Goal: Information Seeking & Learning: Check status

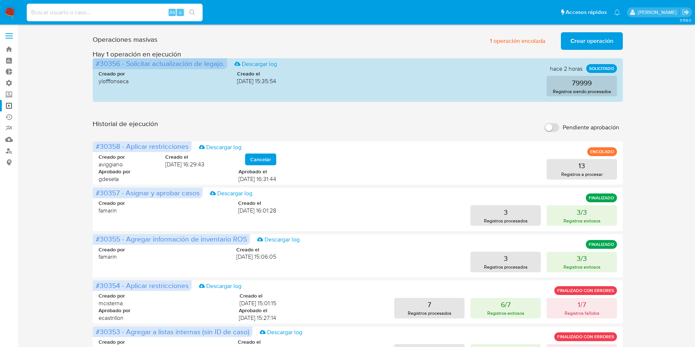
click at [101, 12] on input at bounding box center [115, 13] width 176 height 10
paste input "0yuoC9csZ6YdtgDsFVoWI37e"
type input "0yuoC9csZ6YdtgDsFVoWI37e"
click at [191, 14] on icon "search-icon" at bounding box center [192, 13] width 6 height 6
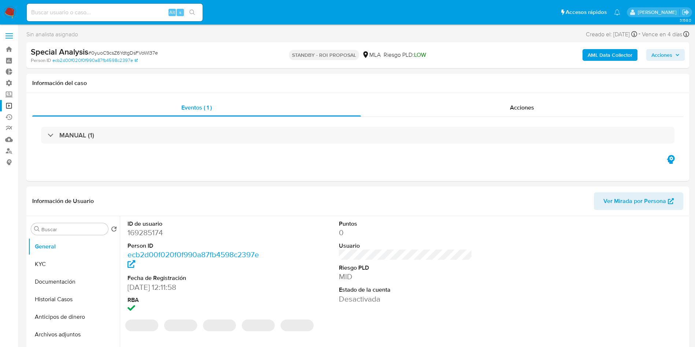
select select "10"
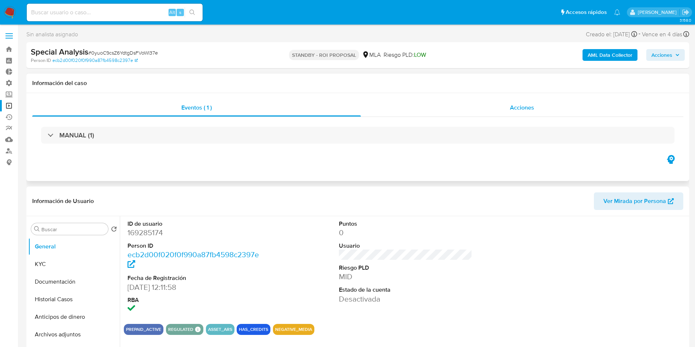
click at [523, 111] on span "Acciones" at bounding box center [522, 107] width 24 height 8
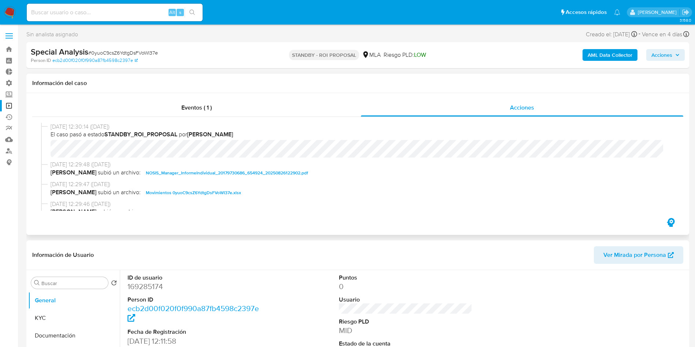
click at [162, 197] on span "Movimientos 0yuoC9csZ6YdtgDsFVoWI37e.xlsx" at bounding box center [193, 192] width 95 height 9
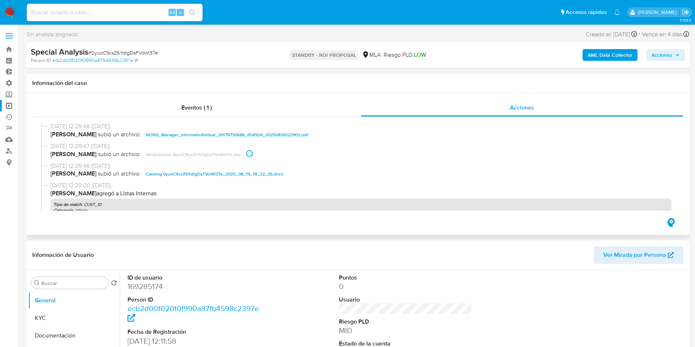
scroll to position [55, 0]
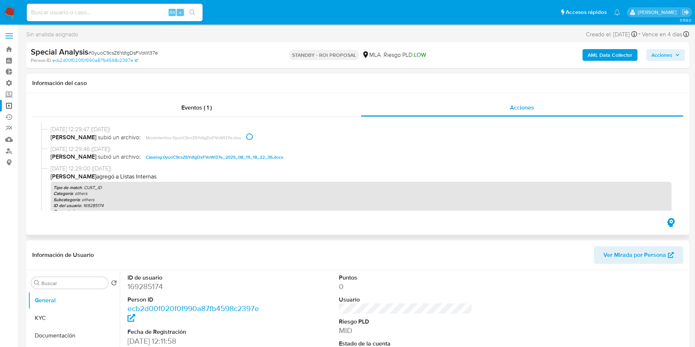
click at [153, 157] on span "Caselog 0yuoC9csZ6YdtgDsFVoWI37e_2025_08_19_18_22_36.docx" at bounding box center [214, 157] width 137 height 9
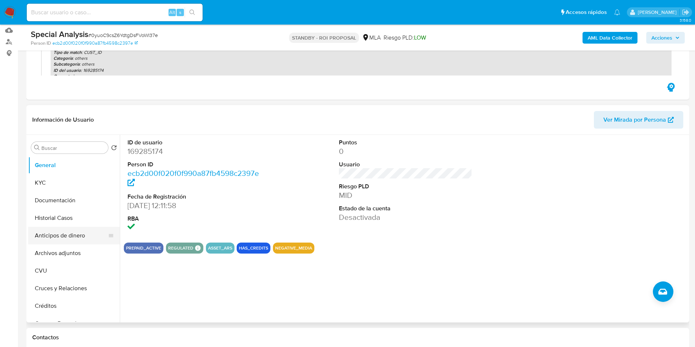
scroll to position [110, 0]
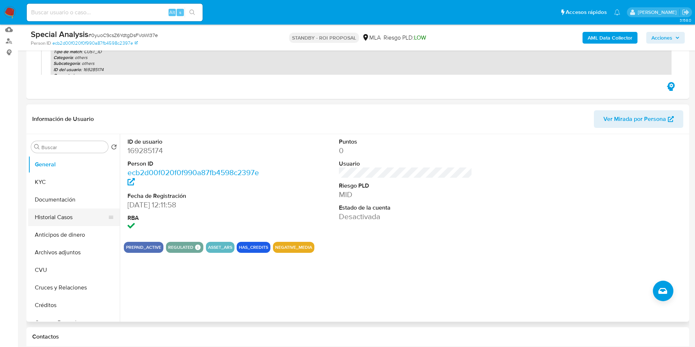
click at [56, 215] on button "Historial Casos" at bounding box center [71, 217] width 86 height 18
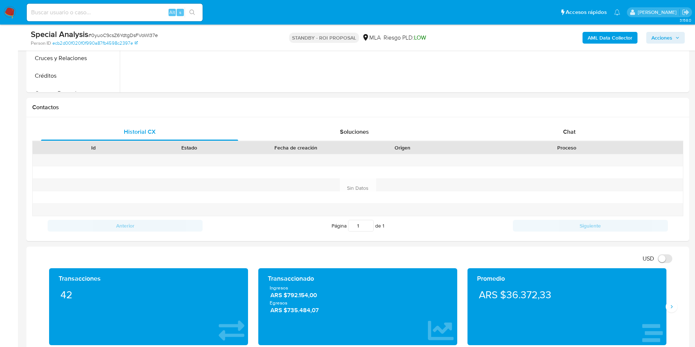
scroll to position [220, 0]
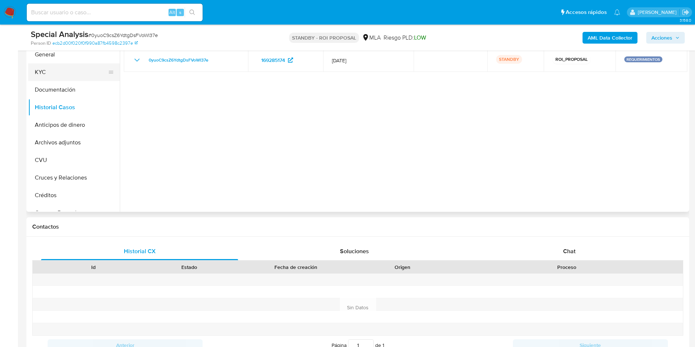
click at [57, 70] on button "KYC" at bounding box center [71, 72] width 86 height 18
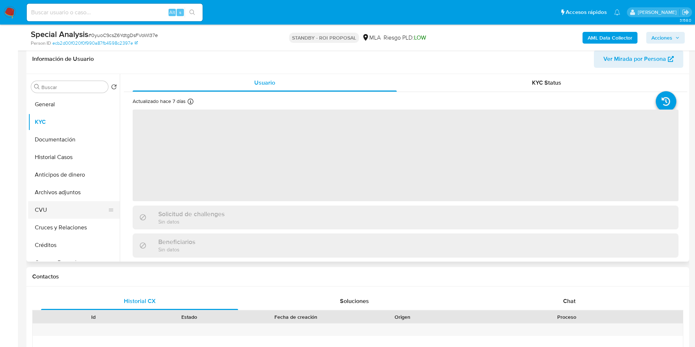
scroll to position [165, 0]
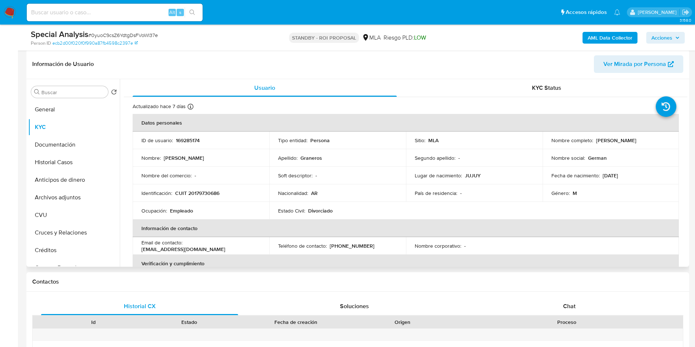
click at [179, 143] on p "169285174" at bounding box center [188, 140] width 24 height 7
copy p "169285174"
click at [84, 166] on button "Historial Casos" at bounding box center [71, 162] width 86 height 18
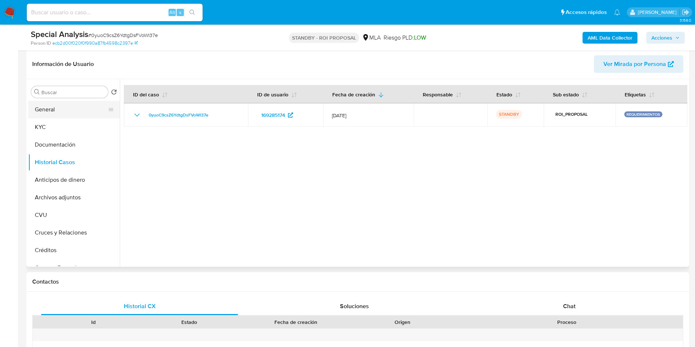
click at [74, 108] on button "General" at bounding box center [71, 110] width 86 height 18
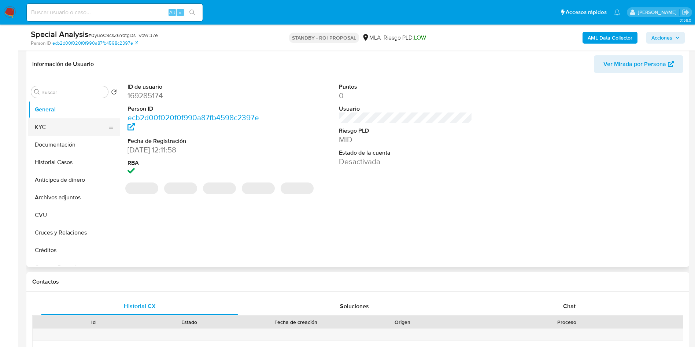
click at [53, 123] on button "KYC" at bounding box center [71, 127] width 86 height 18
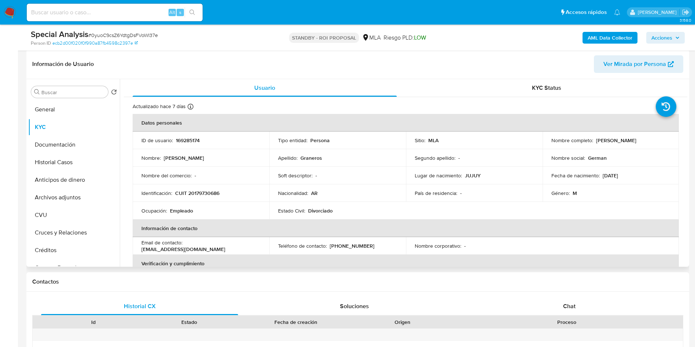
drag, startPoint x: 656, startPoint y: 141, endPoint x: 595, endPoint y: 141, distance: 61.1
click at [595, 141] on div "Nombre completo : [PERSON_NAME]" at bounding box center [610, 140] width 119 height 7
copy p "[PERSON_NAME]"
click at [619, 143] on p "[PERSON_NAME]" at bounding box center [616, 140] width 40 height 7
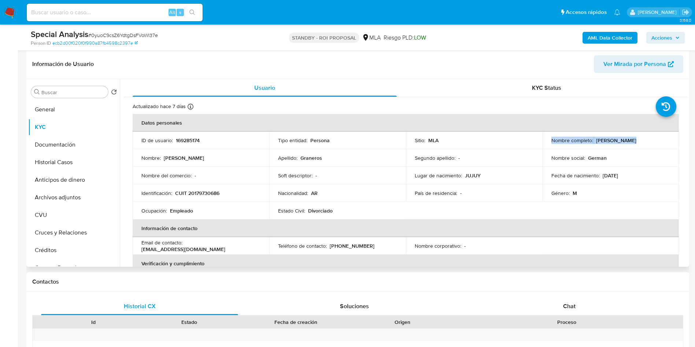
click at [619, 143] on p "[PERSON_NAME]" at bounding box center [616, 140] width 40 height 7
drag, startPoint x: 616, startPoint y: 148, endPoint x: 620, endPoint y: 149, distance: 4.4
click at [616, 148] on td "Nombre completo : [PERSON_NAME]" at bounding box center [610, 140] width 137 height 18
drag, startPoint x: 657, startPoint y: 144, endPoint x: 592, endPoint y: 144, distance: 64.8
click at [592, 144] on td "Nombre completo : [PERSON_NAME]" at bounding box center [610, 140] width 137 height 18
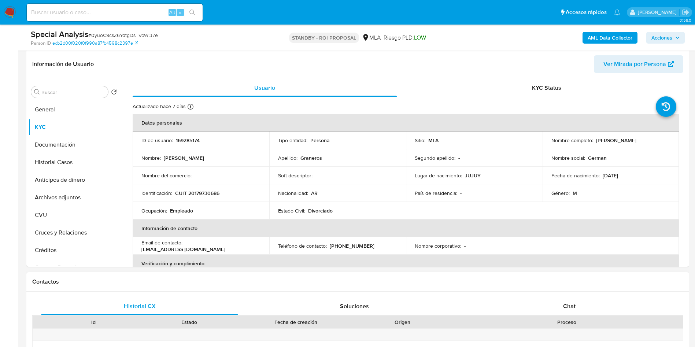
copy div "[PERSON_NAME]"
click at [116, 35] on span "# 0yuoC9csZ6YdtgDsFVoWI37e" at bounding box center [123, 34] width 70 height 7
copy span "0yuoC9csZ6YdtgDsFVoWI37e"
click at [47, 169] on button "Historial Casos" at bounding box center [71, 162] width 86 height 18
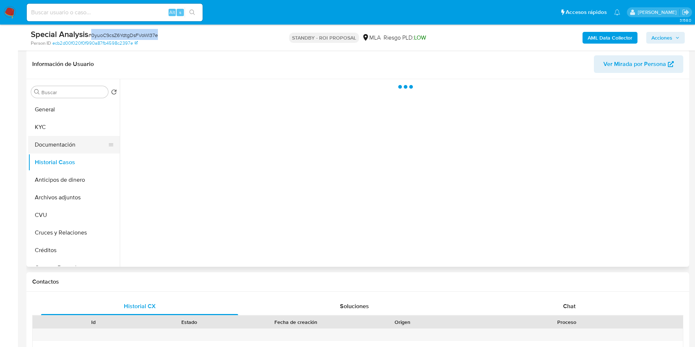
click at [48, 147] on button "Documentación" at bounding box center [71, 145] width 86 height 18
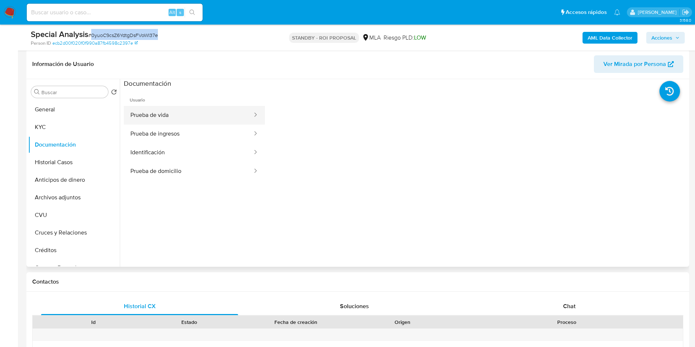
click at [170, 110] on button "Prueba de vida" at bounding box center [188, 115] width 129 height 19
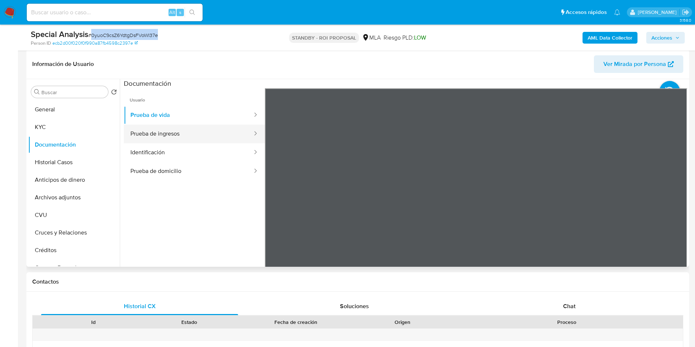
click at [190, 129] on button "Prueba de ingresos" at bounding box center [188, 133] width 129 height 19
click at [67, 133] on button "KYC" at bounding box center [71, 127] width 86 height 18
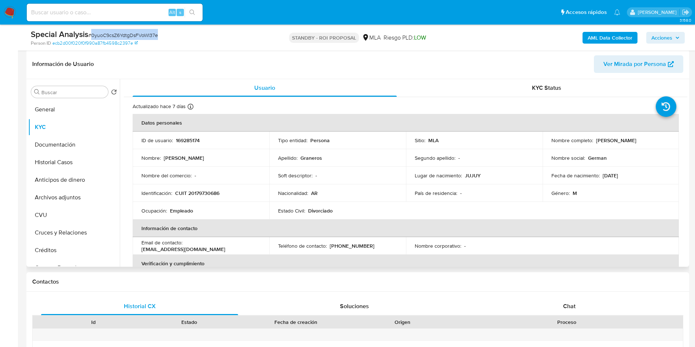
drag, startPoint x: 657, startPoint y: 141, endPoint x: 594, endPoint y: 143, distance: 62.6
click at [594, 143] on div "Nombre completo : [PERSON_NAME]" at bounding box center [610, 140] width 119 height 7
copy p "[PERSON_NAME]"
click at [214, 192] on p "CUIT 20179730686" at bounding box center [197, 193] width 44 height 7
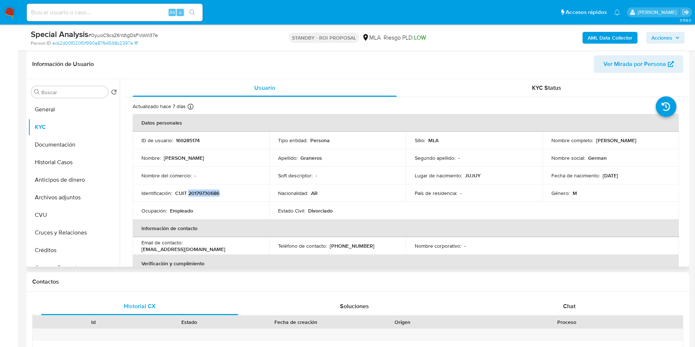
copy p "20179730686"
click at [609, 141] on p "[PERSON_NAME]" at bounding box center [616, 140] width 40 height 7
click at [609, 140] on p "[PERSON_NAME]" at bounding box center [616, 140] width 40 height 7
click at [606, 153] on td "Nombre social : German" at bounding box center [610, 158] width 137 height 18
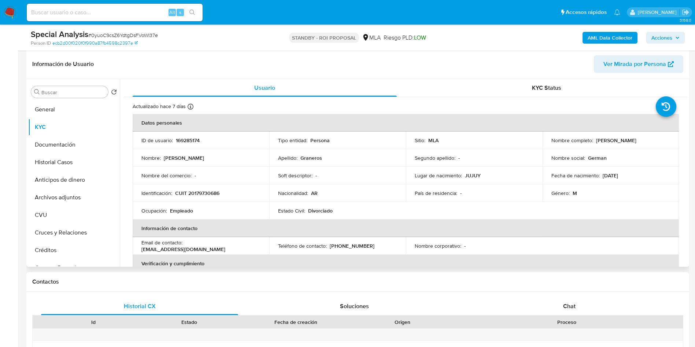
drag, startPoint x: 653, startPoint y: 140, endPoint x: 592, endPoint y: 140, distance: 61.5
click at [592, 140] on div "Nombre completo : [PERSON_NAME]" at bounding box center [610, 140] width 119 height 7
copy div "[PERSON_NAME]"
click at [114, 14] on input at bounding box center [115, 13] width 176 height 10
paste input "McsVSa2FUDHYl44SqZShFFGT"
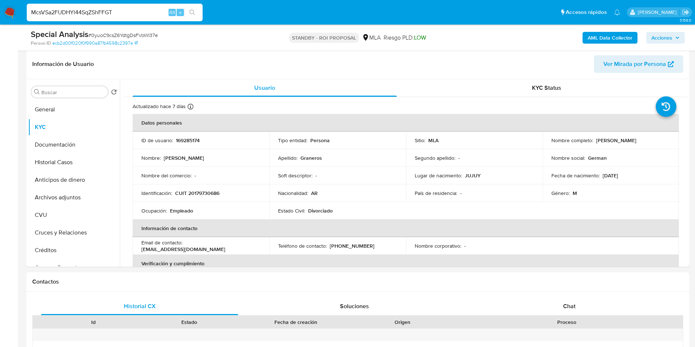
type input "McsVSa2FUDHYl44SqZShFFGT"
click at [191, 11] on icon "search-icon" at bounding box center [192, 13] width 6 height 6
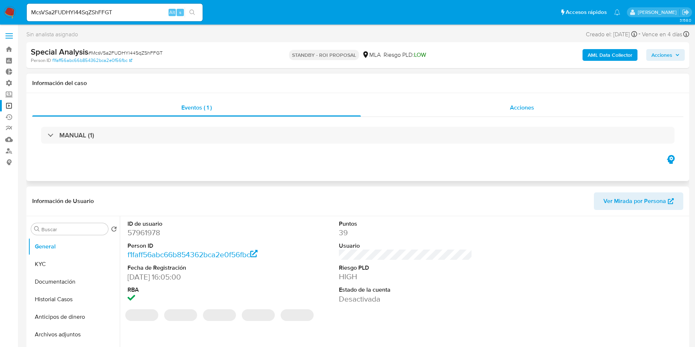
click at [526, 109] on span "Acciones" at bounding box center [522, 107] width 24 height 8
select select "10"
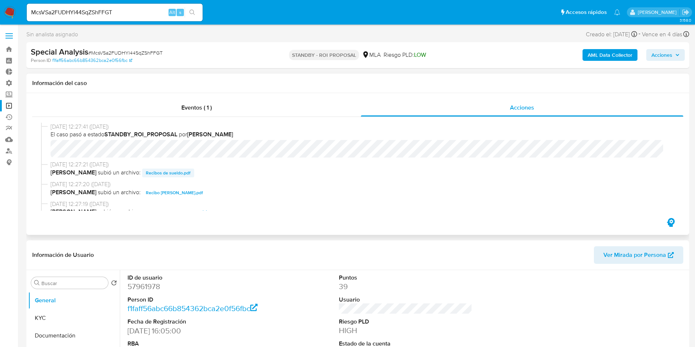
scroll to position [55, 0]
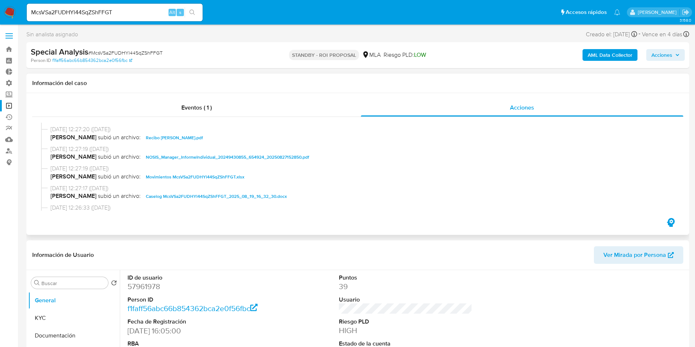
click at [167, 175] on span "Movimientos McsVSa2FUDHYl44SqZShFFGT.xlsx" at bounding box center [195, 176] width 98 height 9
click at [165, 193] on span "Caselog McsVSa2FUDHYl44SqZShFFGT_2025_08_19_16_32_30.docx" at bounding box center [216, 196] width 141 height 9
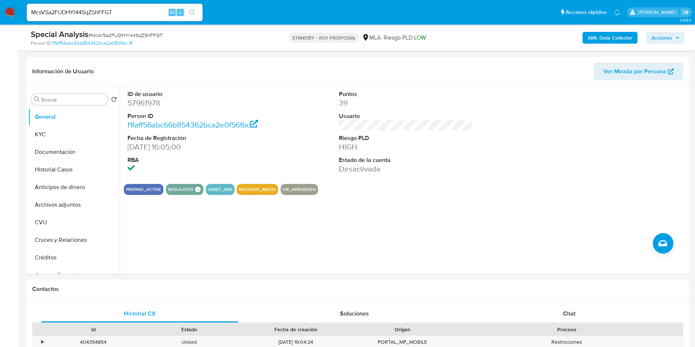
scroll to position [165, 0]
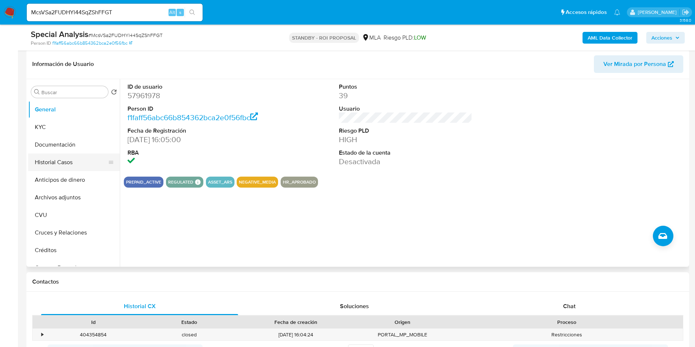
click at [52, 165] on button "Historial Casos" at bounding box center [71, 162] width 86 height 18
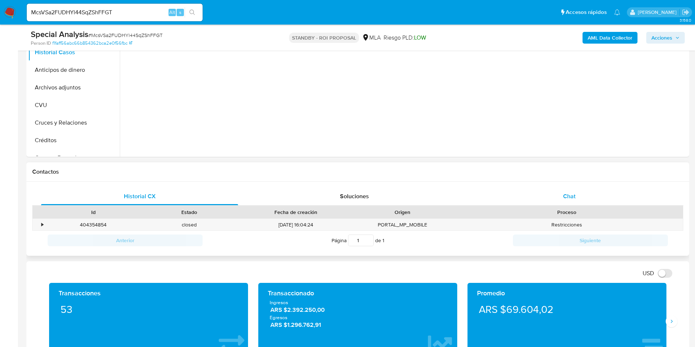
click at [587, 193] on div "Chat" at bounding box center [569, 196] width 197 height 18
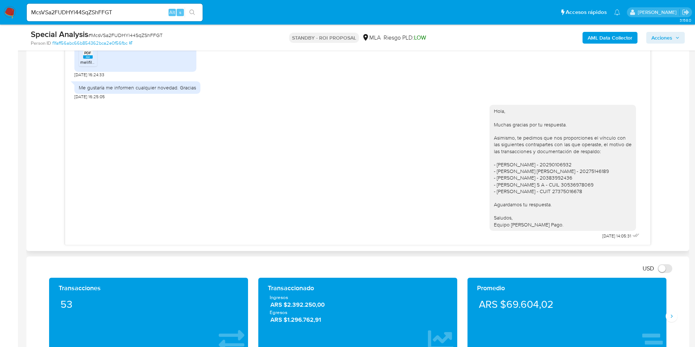
scroll to position [494, 0]
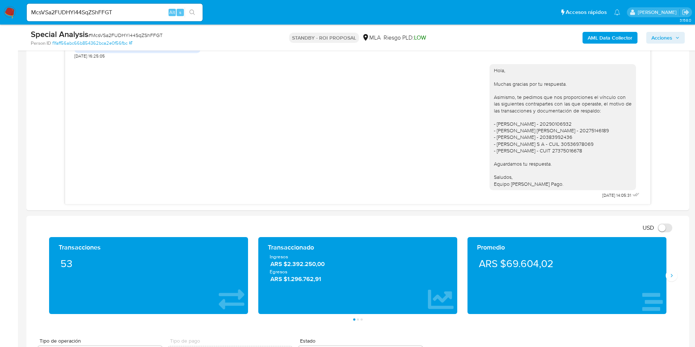
click at [133, 12] on input "McsVSa2FUDHYl44SqZShFFGT" at bounding box center [115, 13] width 176 height 10
paste input "4AsPG8ecCBBJfUYqEjIBM9A"
type input "M4AsPG8ecCBBJfUYqEjIBM9A"
click at [197, 12] on button "search-icon" at bounding box center [192, 12] width 15 height 10
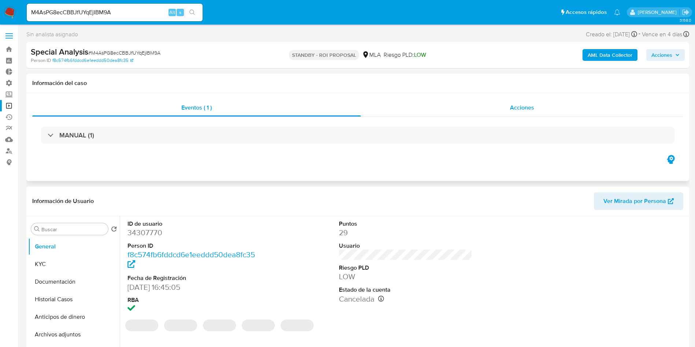
click at [519, 112] on div "Acciones" at bounding box center [522, 108] width 322 height 18
select select "10"
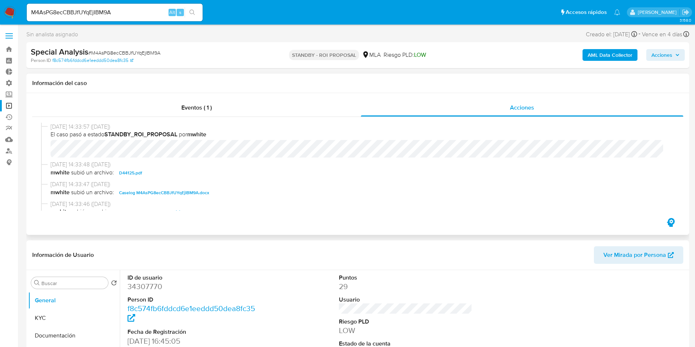
click at [142, 190] on span "Caselog M4AsPG8ecCBBJfUYqEjIBM9A.docx" at bounding box center [164, 192] width 90 height 9
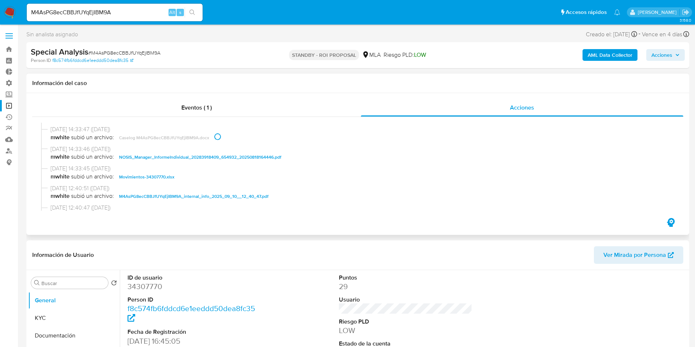
click at [140, 176] on span "Movimientos-34307770.xlsx" at bounding box center [146, 176] width 55 height 9
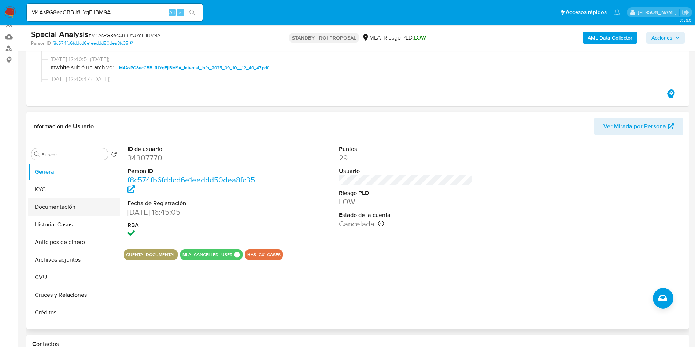
scroll to position [110, 0]
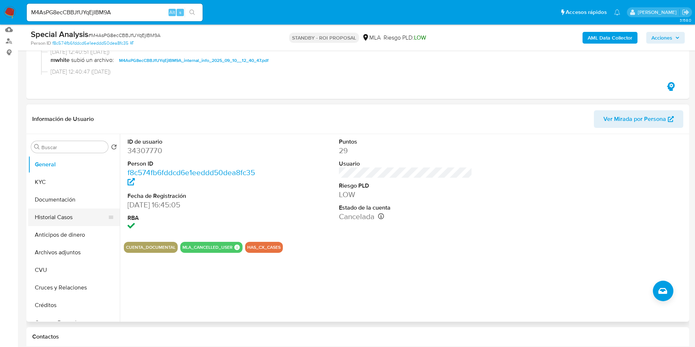
click at [48, 209] on button "Historial Casos" at bounding box center [71, 217] width 86 height 18
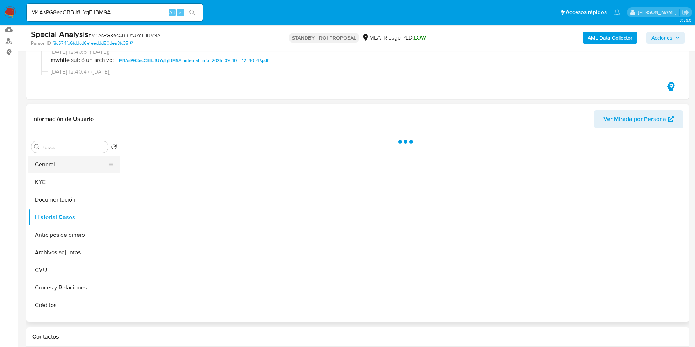
click at [52, 164] on button "General" at bounding box center [71, 165] width 86 height 18
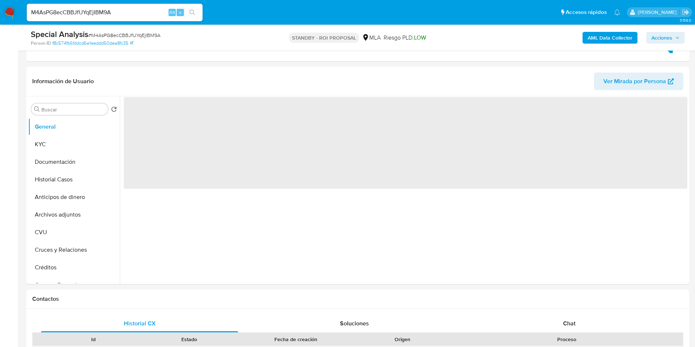
scroll to position [165, 0]
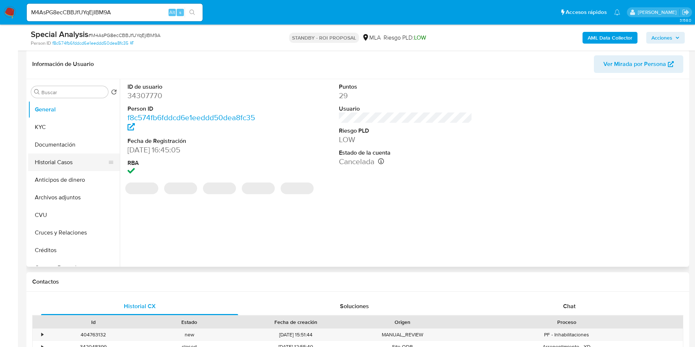
click at [57, 164] on button "Historial Casos" at bounding box center [71, 162] width 86 height 18
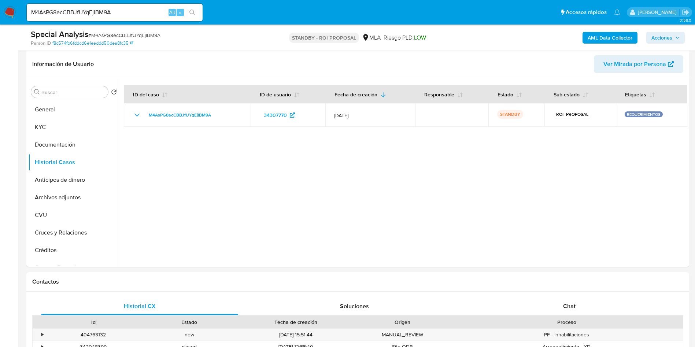
click at [129, 18] on div "M4AsPG8ecCBBJfUYqEjIBM9A Alt s" at bounding box center [115, 13] width 176 height 18
click at [134, 8] on input "M4AsPG8ecCBBJfUYqEjIBM9A" at bounding box center [115, 13] width 176 height 10
click at [125, 18] on div "M4AsPG8ecCBBJfUYqEjIBM9A Alt s" at bounding box center [115, 13] width 176 height 18
click at [124, 14] on input "M4AsPG8ecCBBJfUYqEjIBM9A" at bounding box center [115, 13] width 176 height 10
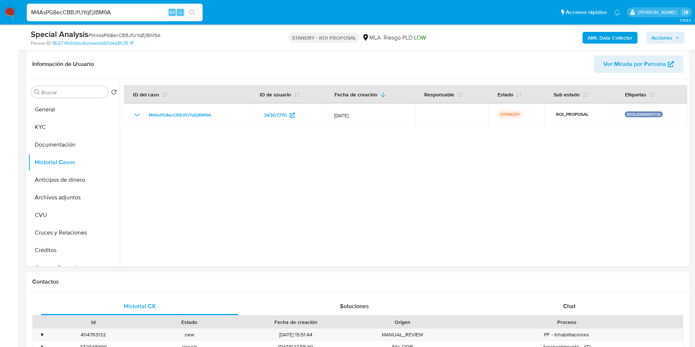
click at [124, 14] on input "M4AsPG8ecCBBJfUYqEjIBM9A" at bounding box center [115, 13] width 176 height 10
paste input "JdpXIr6qocIElNE88oAz9nF7"
type input "JdpXIr6qocIElNE88oAz9nF7"
click at [191, 13] on icon "search-icon" at bounding box center [192, 13] width 6 height 6
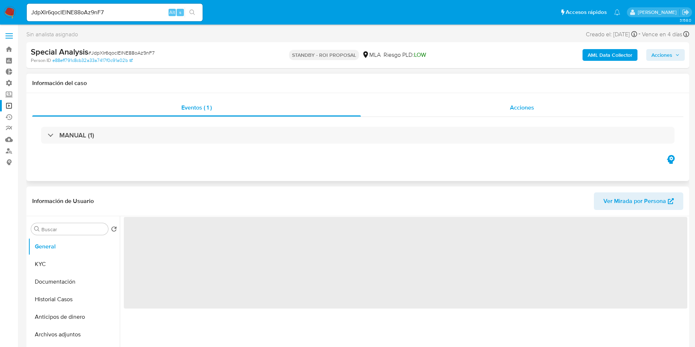
click at [514, 110] on span "Acciones" at bounding box center [522, 107] width 24 height 8
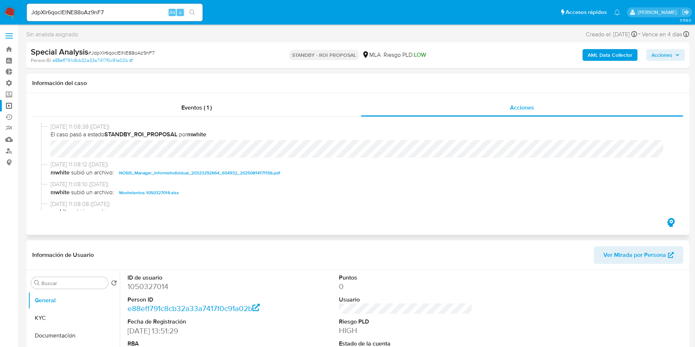
select select "10"
click at [161, 193] on span "Movimientos-1050327014.xlsx" at bounding box center [149, 192] width 60 height 9
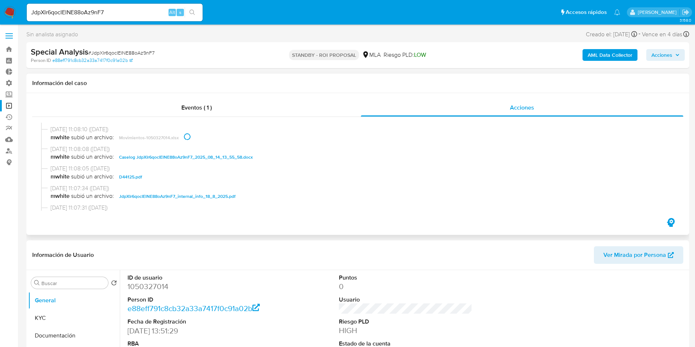
click at [153, 159] on span "Caselog JdpXIr6qocIElNE88oAz9nF7_2025_08_14_13_55_58.docx" at bounding box center [186, 157] width 134 height 9
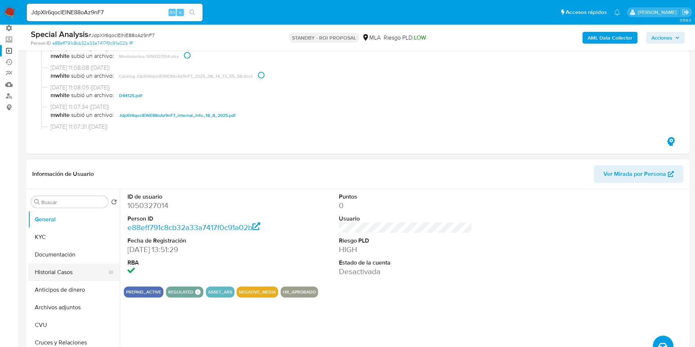
click at [47, 277] on button "Historial Casos" at bounding box center [71, 272] width 86 height 18
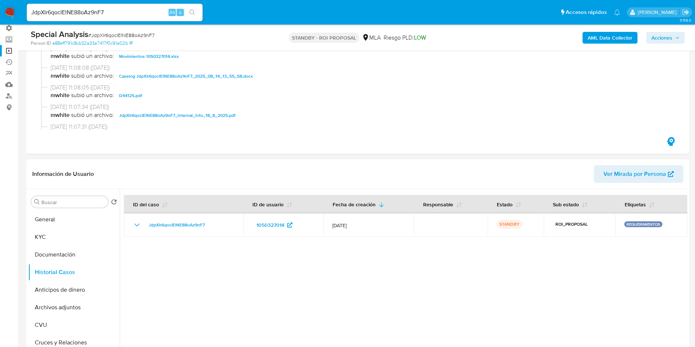
click at [115, 13] on input "JdpXIr6qocIElNE88oAz9nF7" at bounding box center [115, 13] width 176 height 10
paste input "DMNlj8emR3eFuhJRXm4Ef9sA"
type input "DMNlj8emR3eFuhJRXm4Ef9sA"
click at [194, 16] on button "search-icon" at bounding box center [192, 12] width 15 height 10
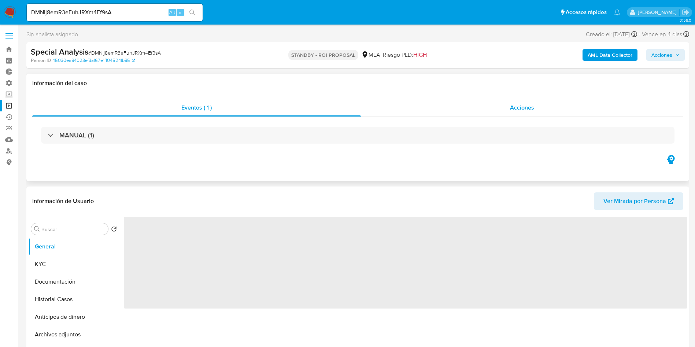
click at [536, 114] on div "Acciones" at bounding box center [522, 108] width 322 height 18
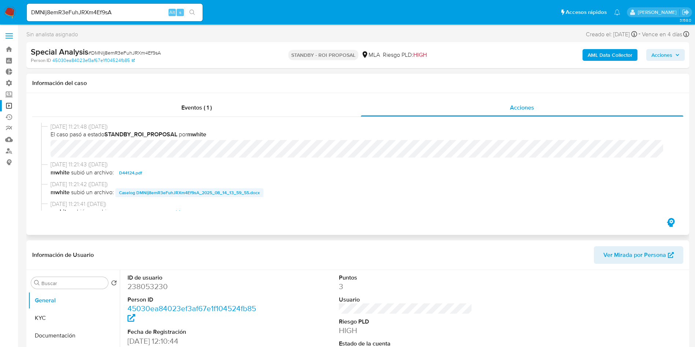
select select "10"
click at [167, 191] on span "Caselog DMNlj8emR3eFuhJRXm4Ef9sA_2025_08_14_13_59_55.docx" at bounding box center [189, 192] width 141 height 9
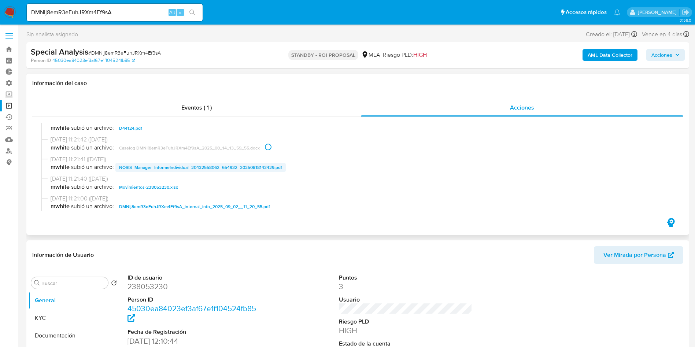
scroll to position [55, 0]
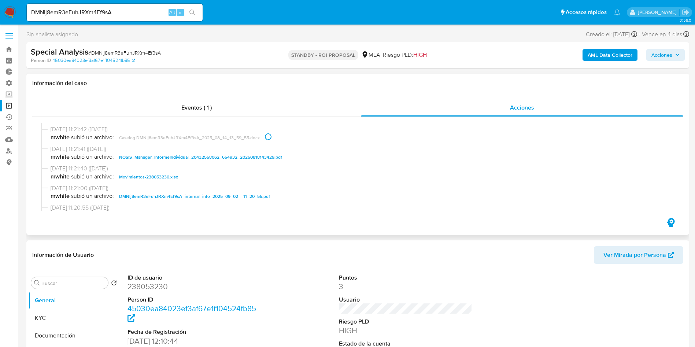
click at [163, 175] on span "Movimientos-238053230.xlsx" at bounding box center [148, 176] width 59 height 9
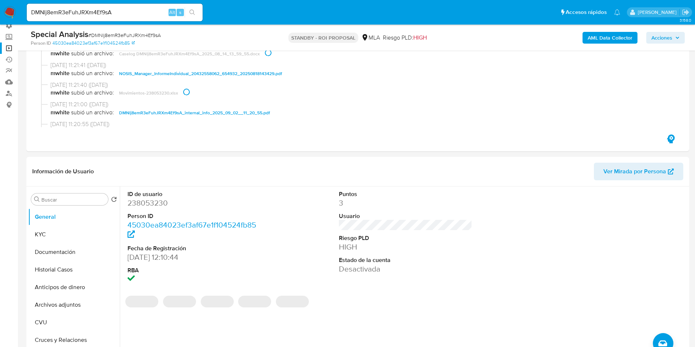
scroll to position [110, 0]
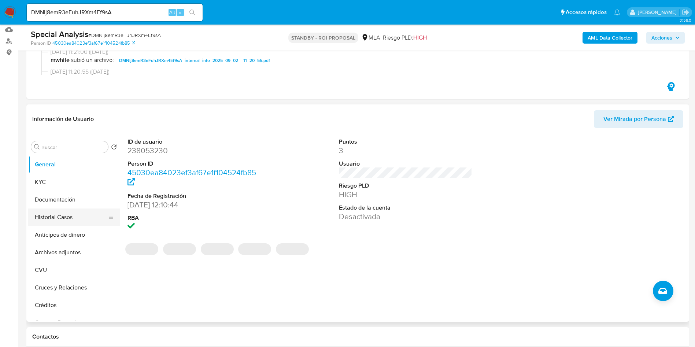
click at [81, 217] on button "Historial Casos" at bounding box center [71, 217] width 86 height 18
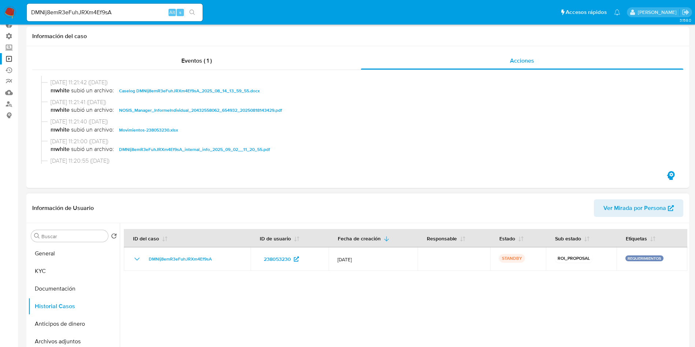
scroll to position [0, 0]
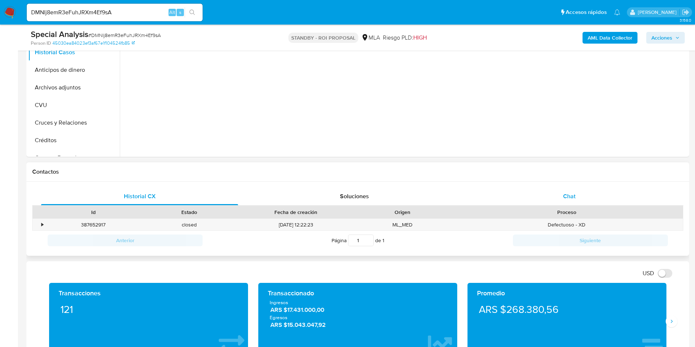
click at [574, 189] on div "Chat" at bounding box center [569, 196] width 197 height 18
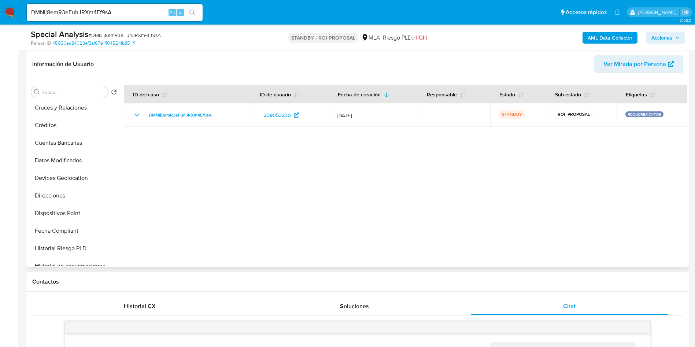
scroll to position [345, 0]
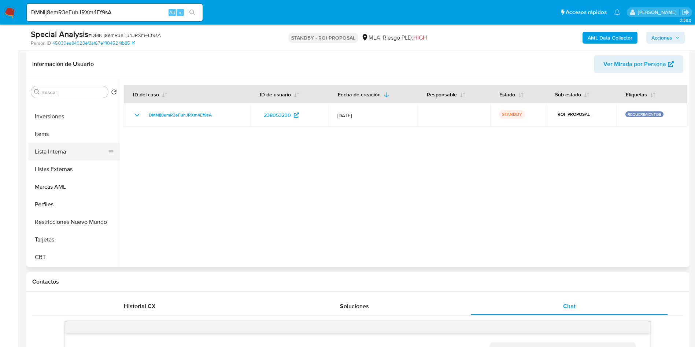
click at [57, 156] on button "Lista Interna" at bounding box center [71, 152] width 86 height 18
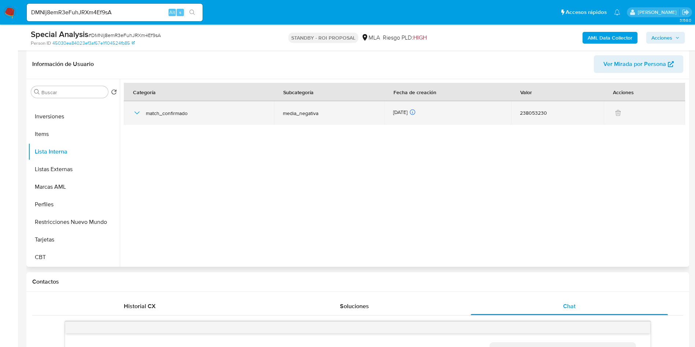
click at [140, 116] on icon "button" at bounding box center [137, 112] width 9 height 9
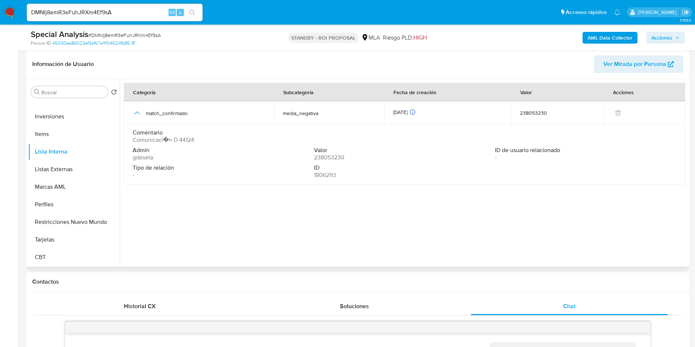
click at [186, 141] on span "Comunicaci�n D 44124" at bounding box center [164, 139] width 62 height 7
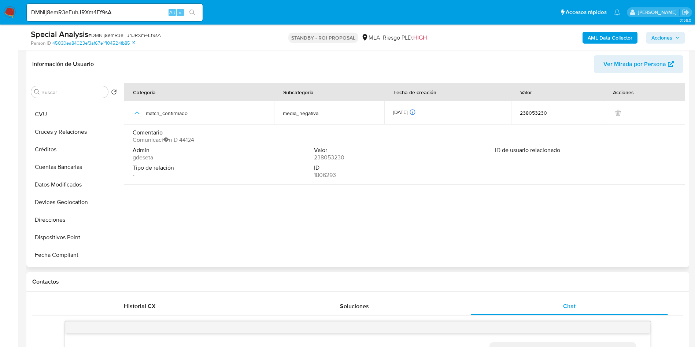
scroll to position [0, 0]
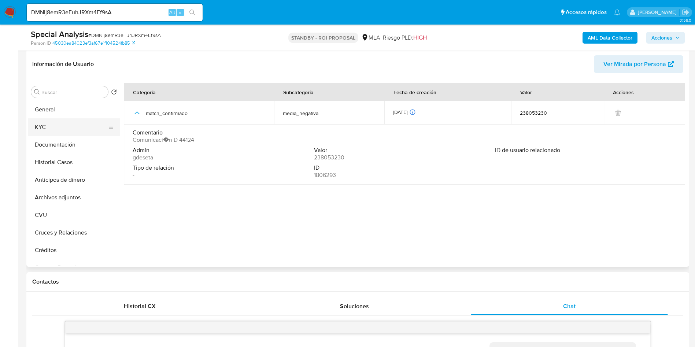
click at [48, 126] on button "KYC" at bounding box center [71, 127] width 86 height 18
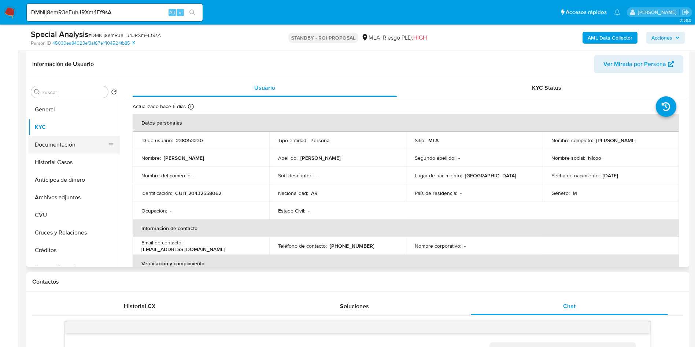
click at [71, 147] on button "Documentación" at bounding box center [71, 145] width 86 height 18
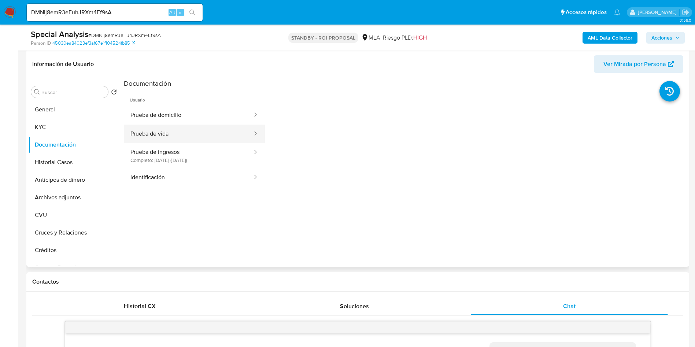
click at [182, 135] on button "Prueba de vida" at bounding box center [188, 133] width 129 height 19
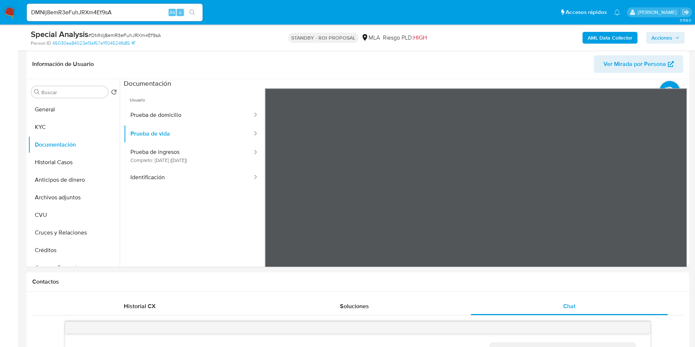
click at [116, 11] on input "DMNlj8emR3eFuhJRXm4Ef9sA" at bounding box center [115, 13] width 176 height 10
paste input "X5AQuVa0WJGDF9TiTae7fLDQ"
type input "X5AQuVa0WJGDF9TiTae7fLDQ"
click at [197, 10] on button "search-icon" at bounding box center [192, 12] width 15 height 10
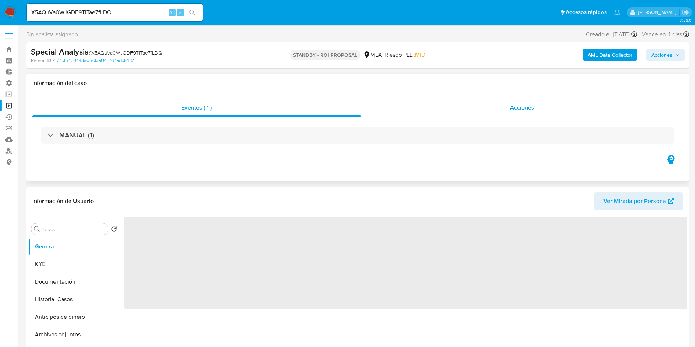
click at [514, 104] on span "Acciones" at bounding box center [522, 107] width 24 height 8
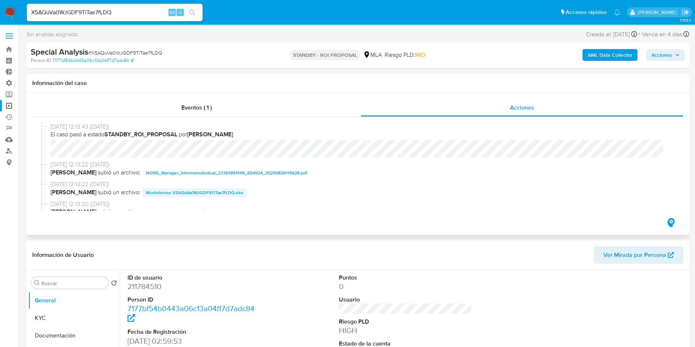
select select "10"
click at [185, 192] on span "Movimientos X5AQuVa0WJGDF9TiTae7fLDQ.xlsx" at bounding box center [194, 192] width 97 height 9
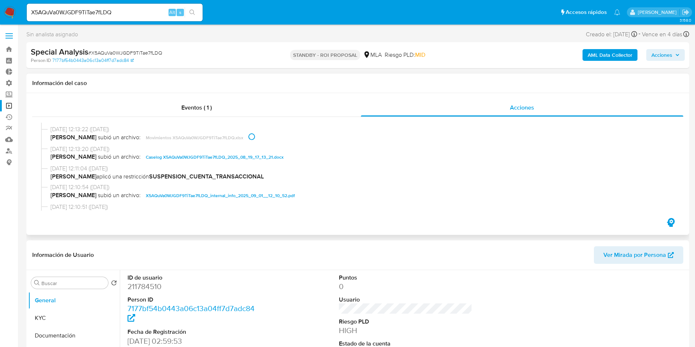
click at [160, 159] on span "Caselog X5AQuVa0WJGDF9TiTae7fLDQ_2025_08_19_17_13_21.docx" at bounding box center [215, 157] width 138 height 9
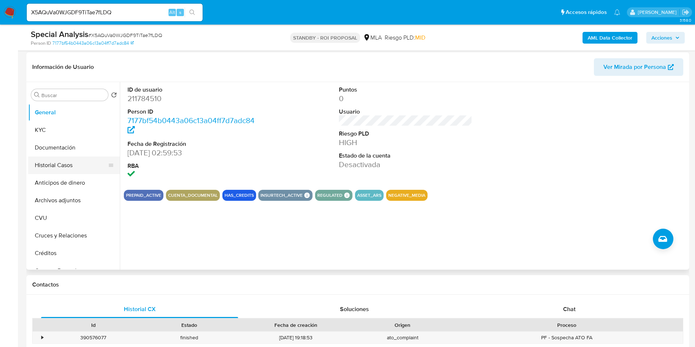
scroll to position [165, 0]
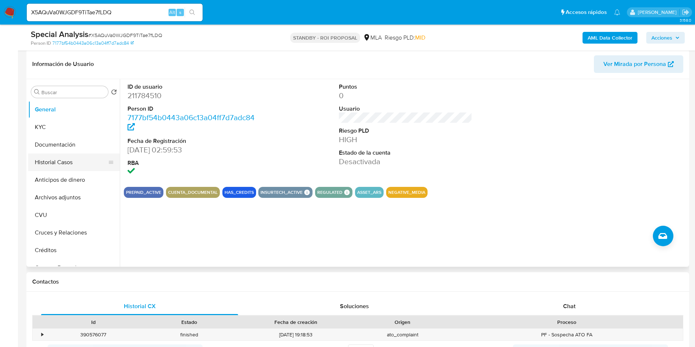
click at [53, 160] on button "Historial Casos" at bounding box center [71, 162] width 86 height 18
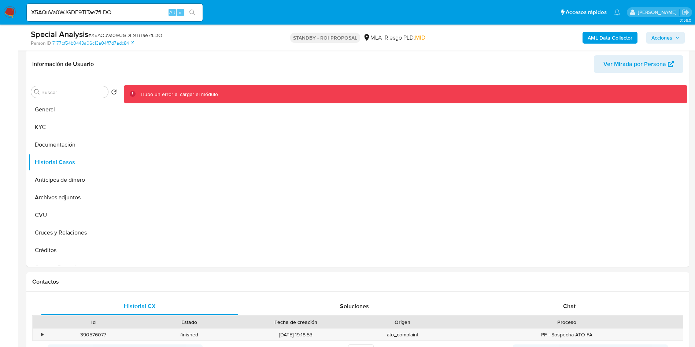
click at [191, 11] on icon "search-icon" at bounding box center [192, 13] width 6 height 6
click at [57, 148] on button "Documentación" at bounding box center [71, 145] width 86 height 18
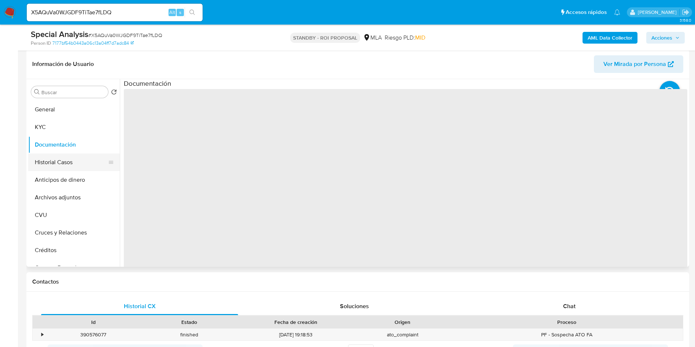
click at [63, 166] on button "Historial Casos" at bounding box center [71, 162] width 86 height 18
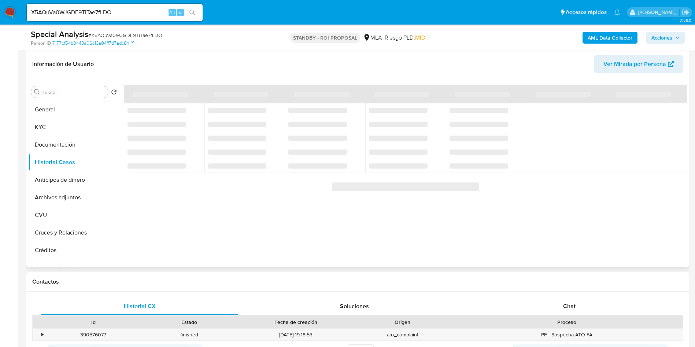
scroll to position [110, 0]
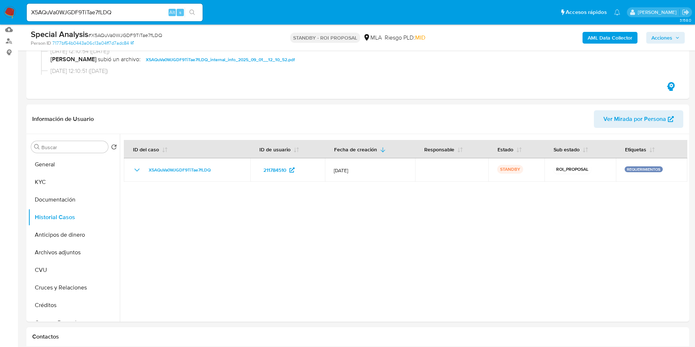
click at [110, 14] on input "X5AQuVa0WJGDF9TiTae7fLDQ" at bounding box center [115, 13] width 176 height 10
paste input "tDH02REuIEJtfi0qdw77YpnI"
type input "tDH02REuIEJtfi0qdw77YpnI"
click at [195, 11] on icon "search-icon" at bounding box center [192, 13] width 6 height 6
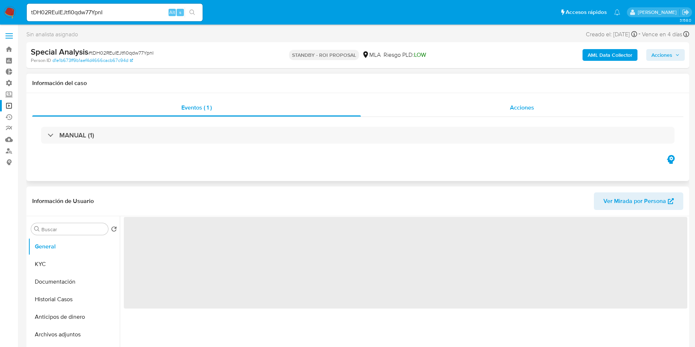
click at [513, 105] on span "Acciones" at bounding box center [522, 107] width 24 height 8
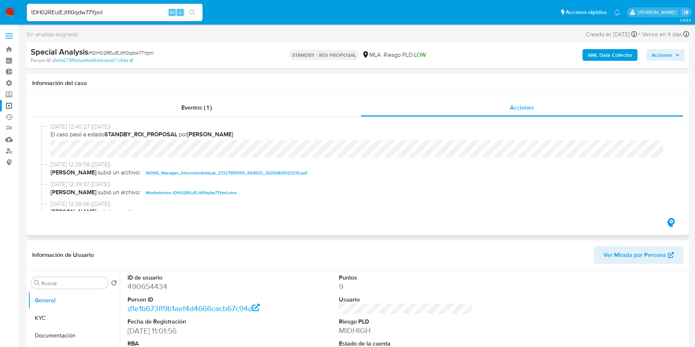
select select "10"
click at [176, 194] on span "Movimientos tDH02REuIEJtfi0qdw77YpnI.xlsx" at bounding box center [191, 192] width 91 height 9
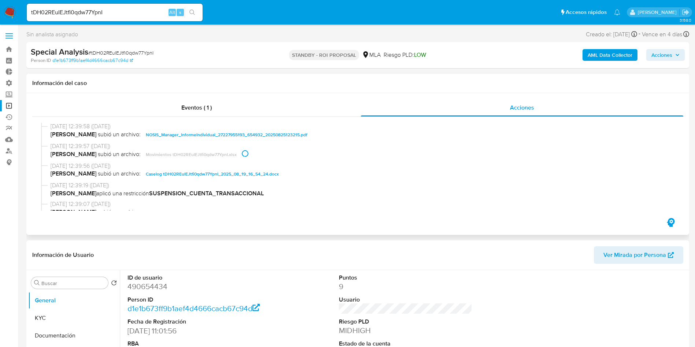
scroll to position [55, 0]
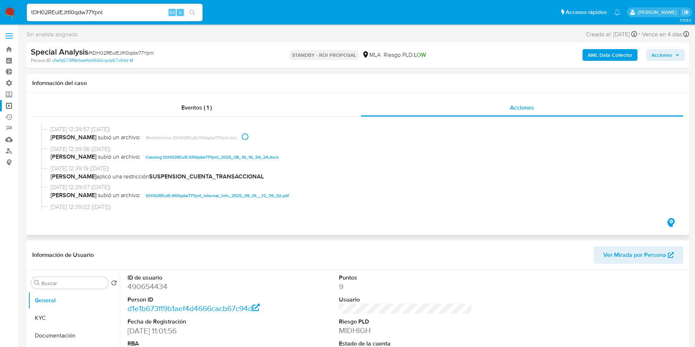
click at [168, 159] on span "Caselog tDH02REuIEJtfi0qdw77YpnI_2025_08_19_16_54_24.docx" at bounding box center [212, 157] width 133 height 9
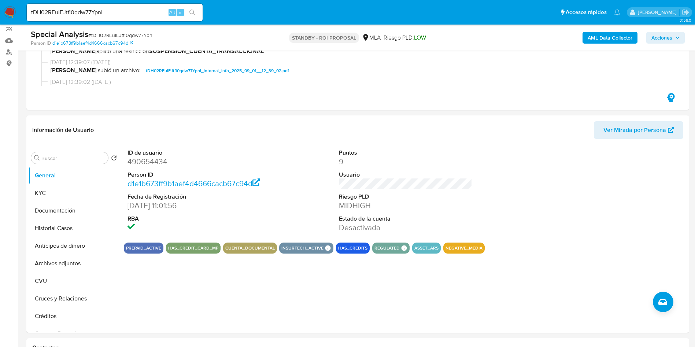
scroll to position [165, 0]
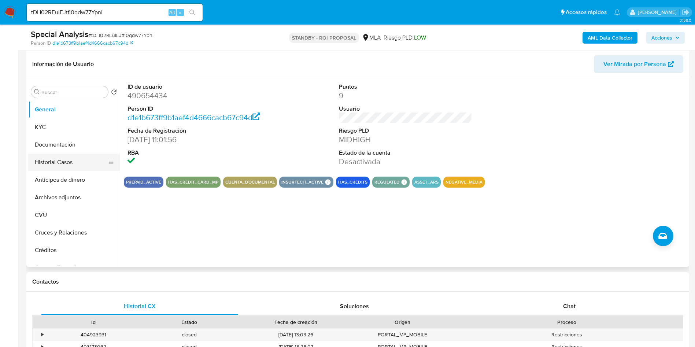
click at [67, 166] on button "Historial Casos" at bounding box center [71, 162] width 86 height 18
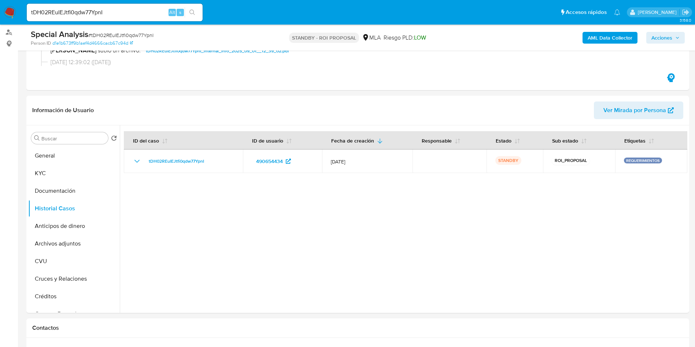
scroll to position [55, 0]
